Goal: Task Accomplishment & Management: Manage account settings

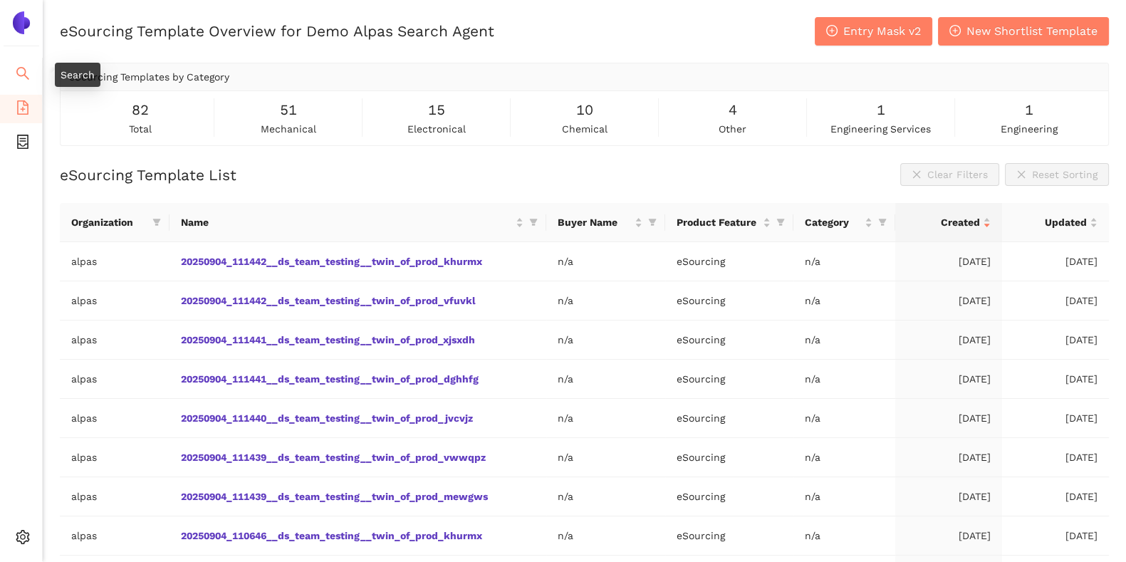
click at [16, 72] on icon "search" at bounding box center [23, 73] width 14 height 14
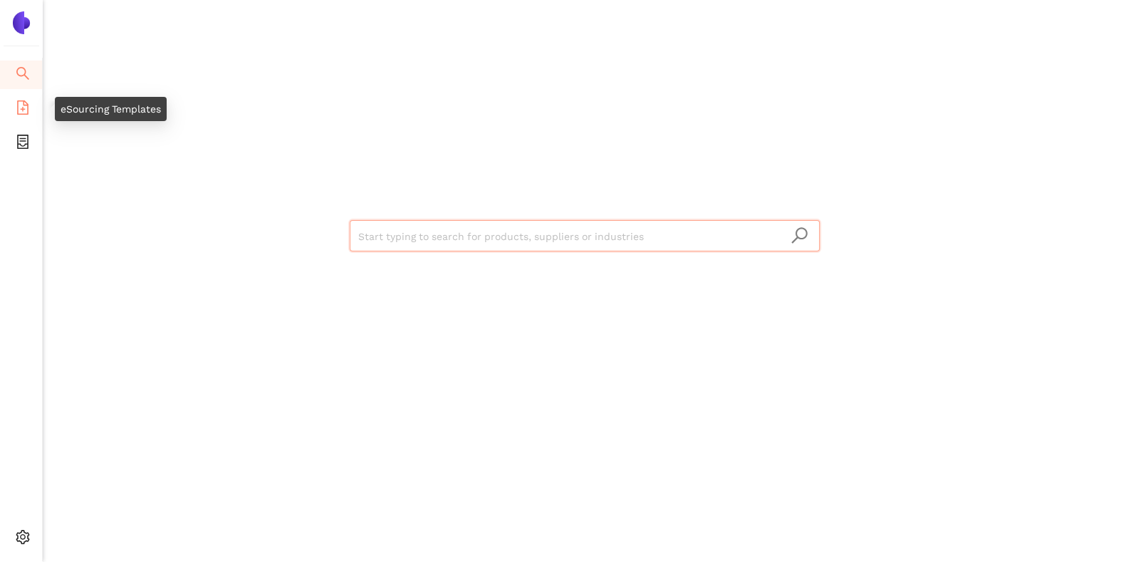
click at [19, 105] on icon "file-add" at bounding box center [23, 107] width 14 height 14
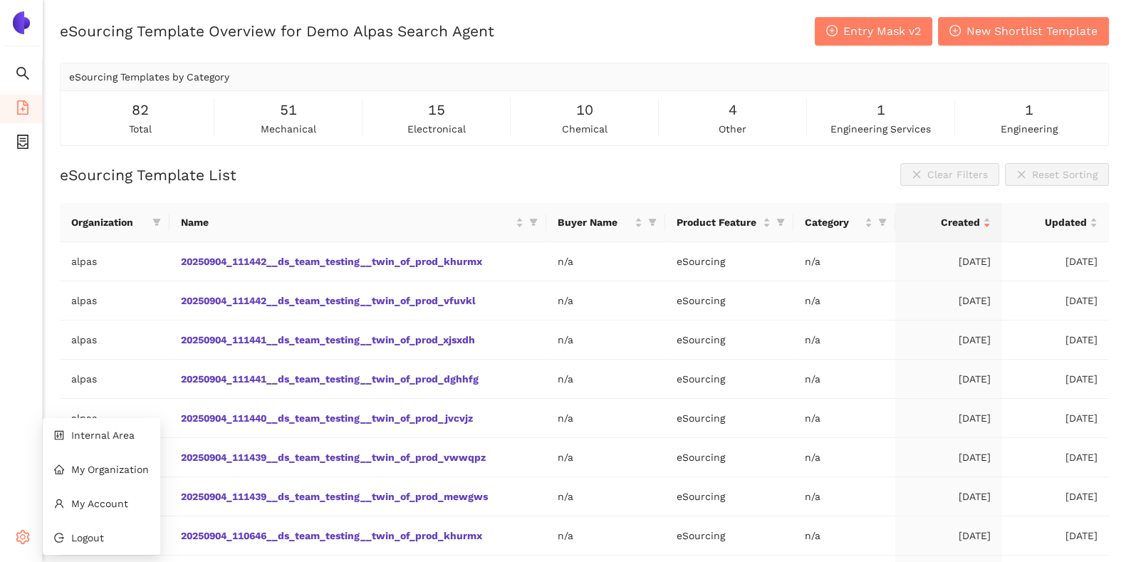
click at [13, 449] on div "Settings" at bounding box center [21, 539] width 43 height 28
click at [75, 449] on li "Logout" at bounding box center [102, 538] width 118 height 28
